Goal: Transaction & Acquisition: Download file/media

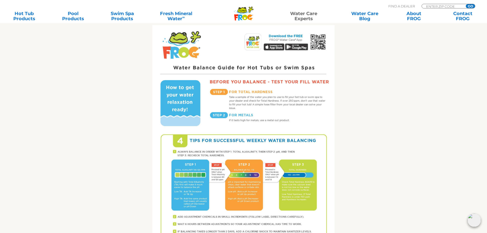
scroll to position [255, 0]
drag, startPoint x: 245, startPoint y: 110, endPoint x: 245, endPoint y: 107, distance: 3.3
click at [245, 110] on img at bounding box center [243, 143] width 182 height 236
click at [245, 105] on img at bounding box center [243, 143] width 182 height 236
click at [244, 104] on img at bounding box center [243, 143] width 182 height 236
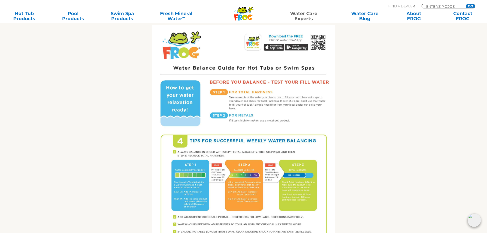
click at [245, 101] on img at bounding box center [243, 143] width 182 height 236
click at [245, 100] on img at bounding box center [243, 143] width 182 height 236
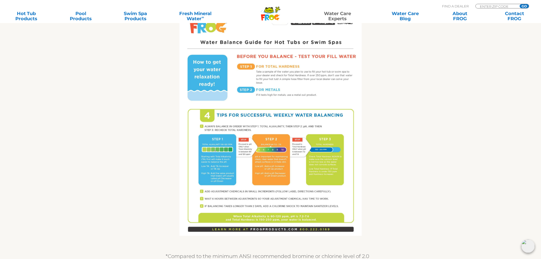
scroll to position [252, 0]
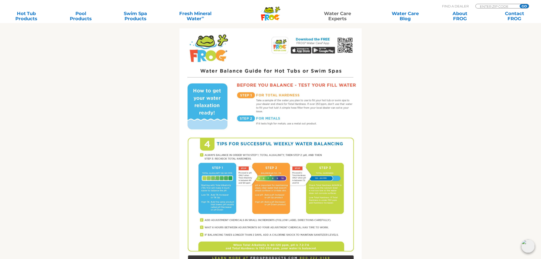
click at [433, 136] on section "Get the FROG ® Water Balancing Guide that makes it easy! Follow 4 Tips for succ…" at bounding box center [270, 109] width 541 height 391
click at [313, 96] on img at bounding box center [270, 146] width 182 height 236
drag, startPoint x: 312, startPoint y: 99, endPoint x: 421, endPoint y: 125, distance: 111.3
click at [421, 125] on div "Get the FROG ® Water Balancing Guide that makes it easy! Follow 4 Tips for succ…" at bounding box center [270, 109] width 314 height 391
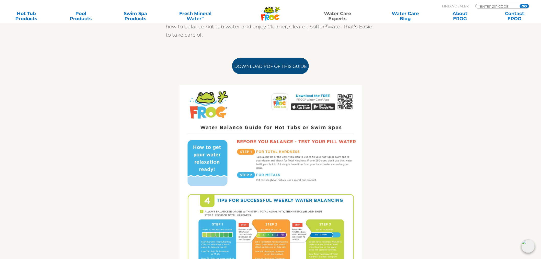
scroll to position [199, 0]
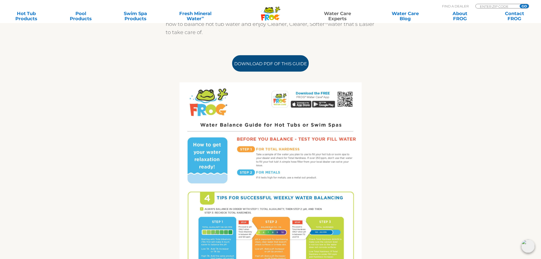
click at [277, 64] on link "Download PDF of this Guide" at bounding box center [270, 63] width 77 height 16
